Goal: Task Accomplishment & Management: Use online tool/utility

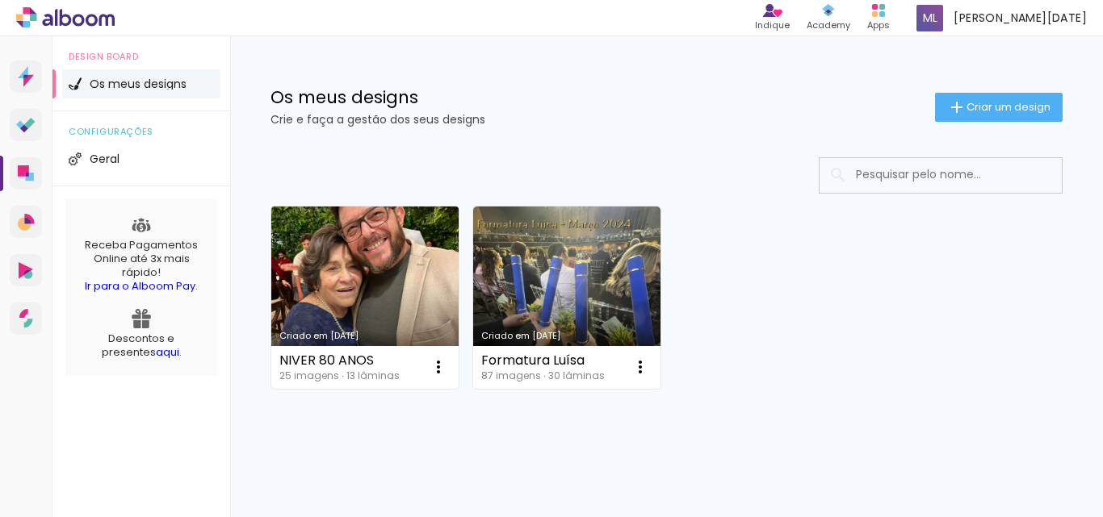
click at [311, 274] on link "Criado em [DATE]" at bounding box center [364, 298] width 187 height 182
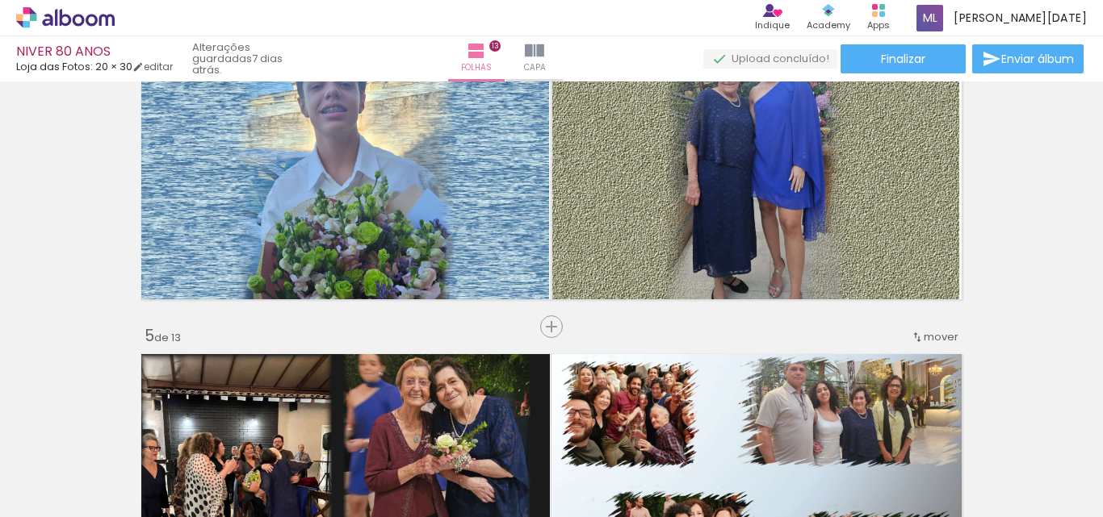
scroll to position [997, 0]
